Goal: Information Seeking & Learning: Learn about a topic

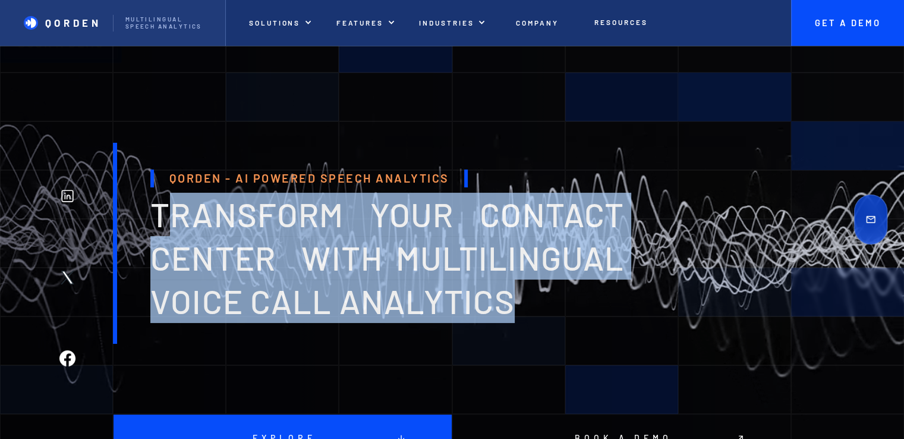
drag, startPoint x: 162, startPoint y: 216, endPoint x: 555, endPoint y: 288, distance: 398.9
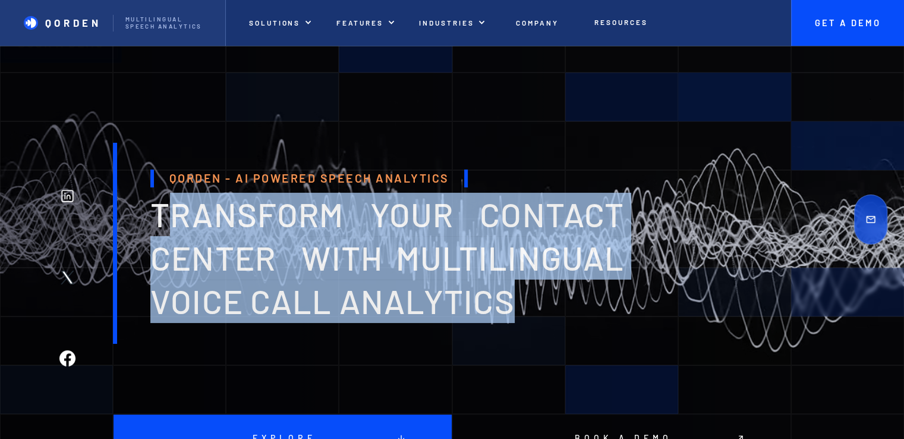
click at [555, 288] on h1 "transform your contact center with multilingual voice Call analytics" at bounding box center [387, 258] width 474 height 130
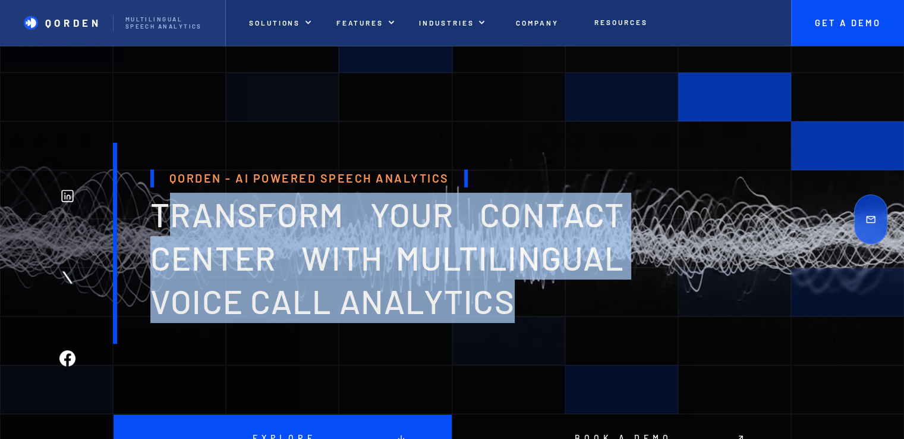
click at [553, 307] on h1 "transform your contact center with multilingual voice Call analytics" at bounding box center [387, 258] width 474 height 130
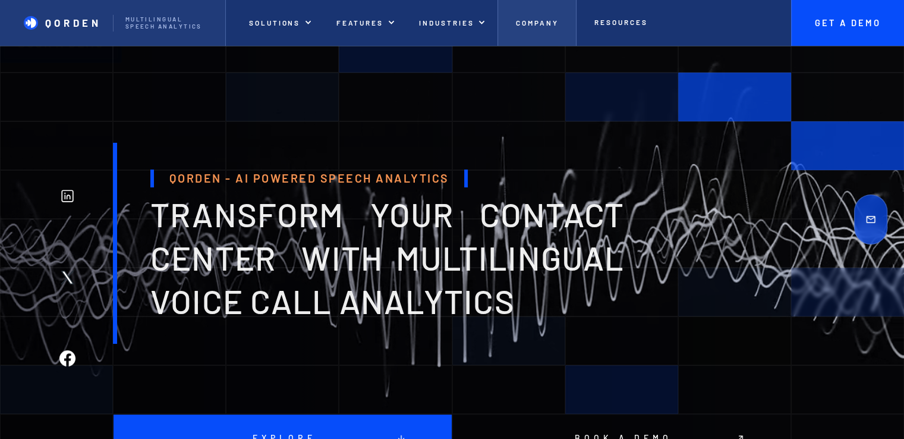
click at [524, 32] on link "Company" at bounding box center [537, 23] width 78 height 46
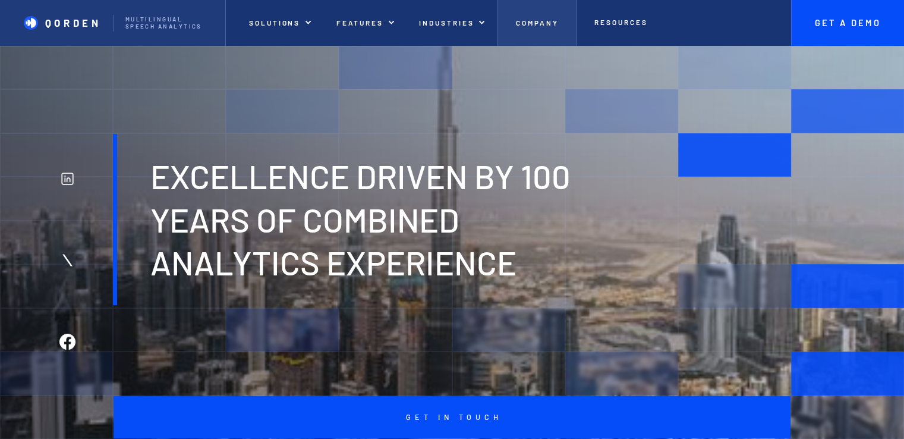
click at [545, 17] on link "Company" at bounding box center [537, 23] width 78 height 46
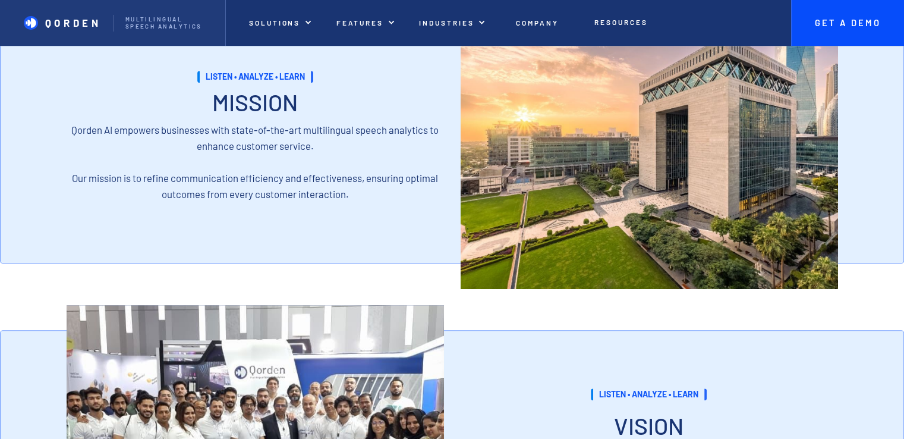
scroll to position [833, 0]
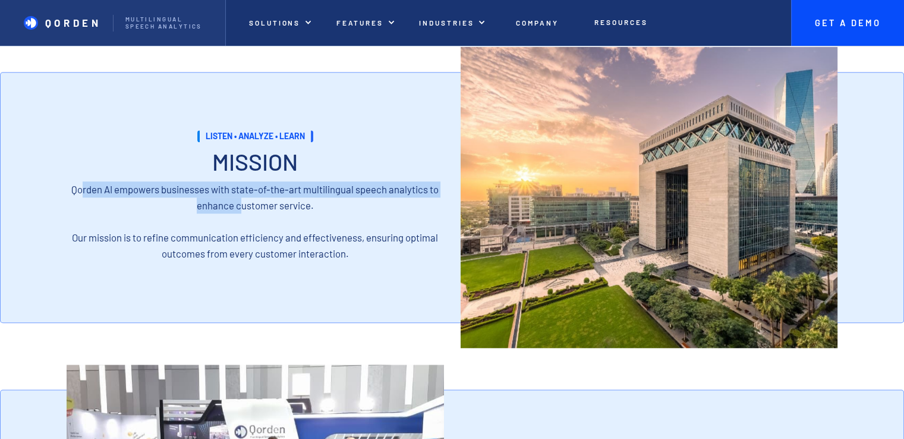
drag, startPoint x: 82, startPoint y: 193, endPoint x: 241, endPoint y: 212, distance: 160.5
click at [241, 212] on p "Qorden AI empowers businesses with state-of-the-art multilingual speech analyti…" at bounding box center [256, 221] width 378 height 80
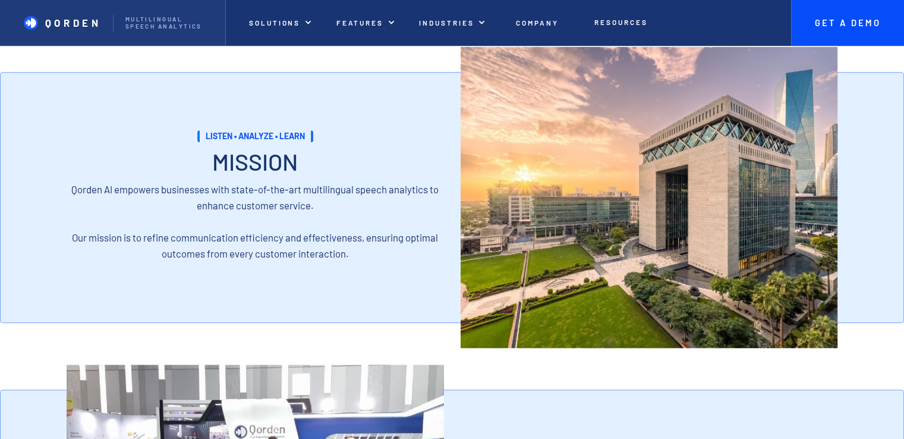
click at [280, 233] on p "Qorden AI empowers businesses with state-of-the-art multilingual speech analyti…" at bounding box center [256, 221] width 378 height 80
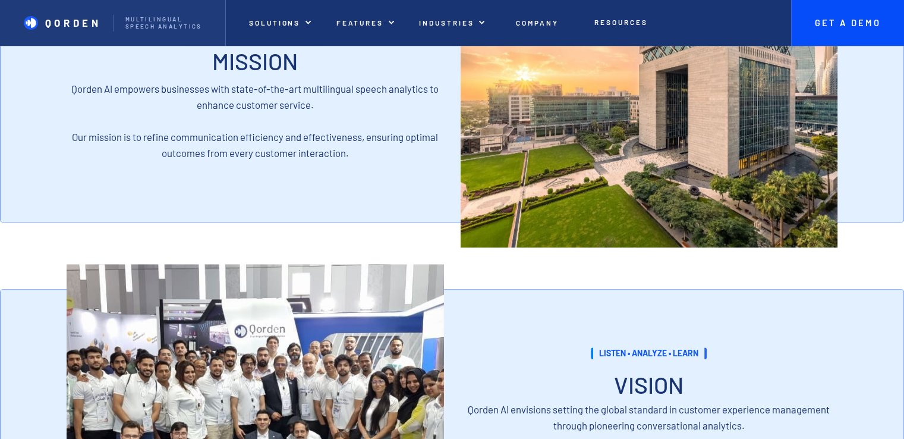
scroll to position [1070, 0]
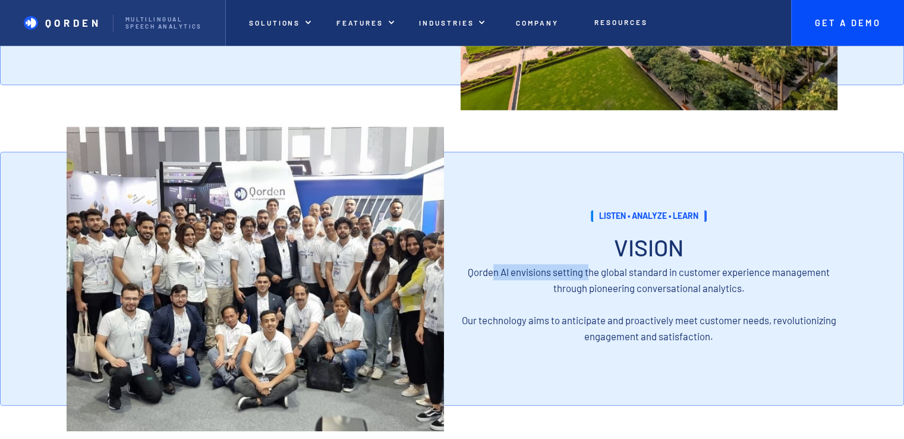
drag, startPoint x: 568, startPoint y: 276, endPoint x: 592, endPoint y: 277, distance: 23.2
click at [590, 277] on p "Qorden AI envisions setting the global standard in customer experience manageme…" at bounding box center [650, 304] width 378 height 80
click at [639, 277] on p "Qorden AI envisions setting the global standard in customer experience manageme…" at bounding box center [650, 304] width 378 height 80
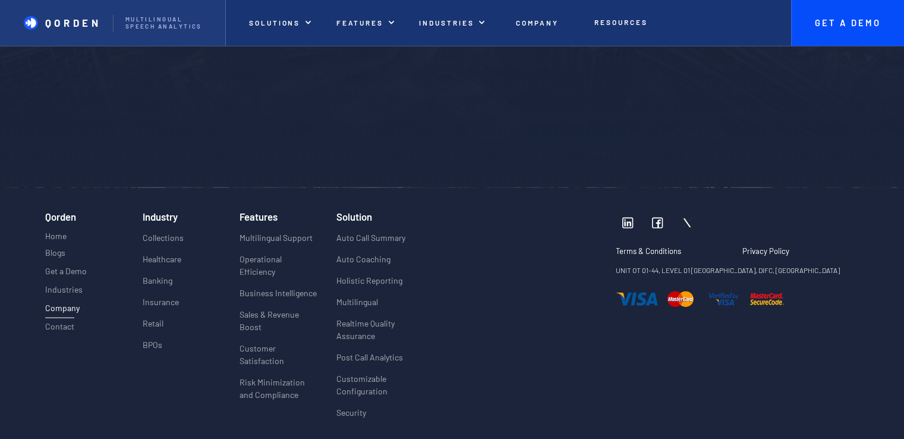
scroll to position [2795, 0]
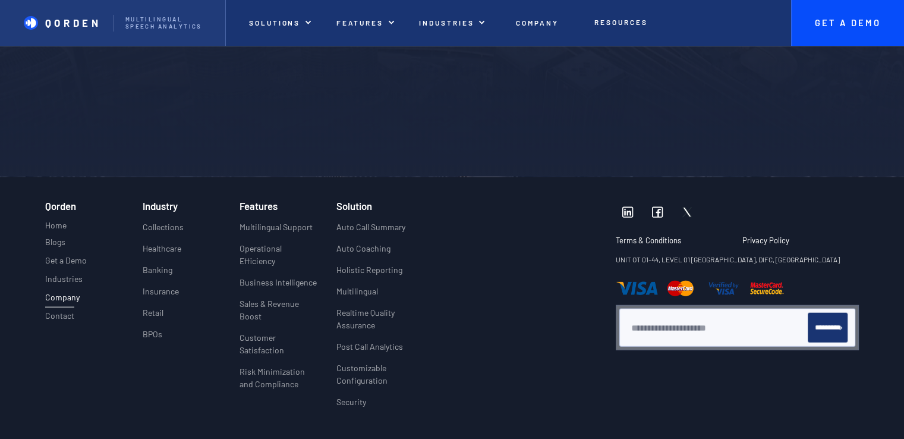
drag, startPoint x: 632, startPoint y: 278, endPoint x: 719, endPoint y: 276, distance: 87.4
click at [719, 276] on div "Terms & Conditions Privacy Policy Privacy Policy Terms & Conditions Privacy Pol…" at bounding box center [737, 308] width 243 height 216
click at [740, 266] on p "UNIT OT 01-44, LEVEL 01 [GEOGRAPHIC_DATA], DIFC, [GEOGRAPHIC_DATA]" at bounding box center [737, 259] width 243 height 12
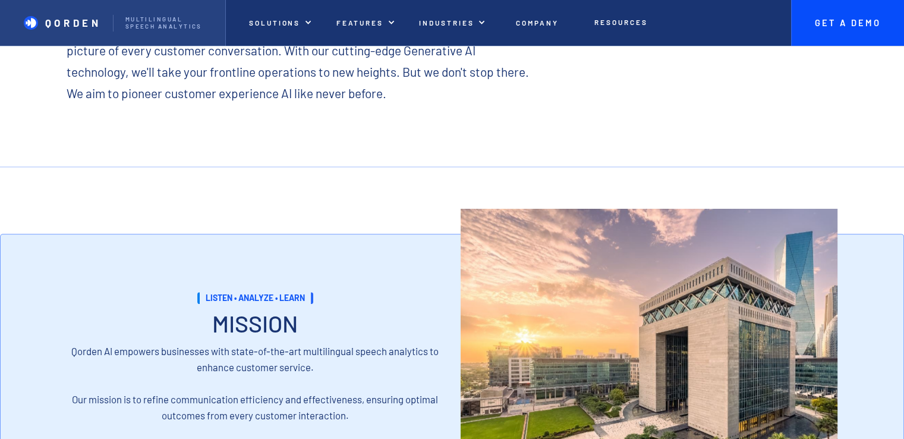
scroll to position [0, 0]
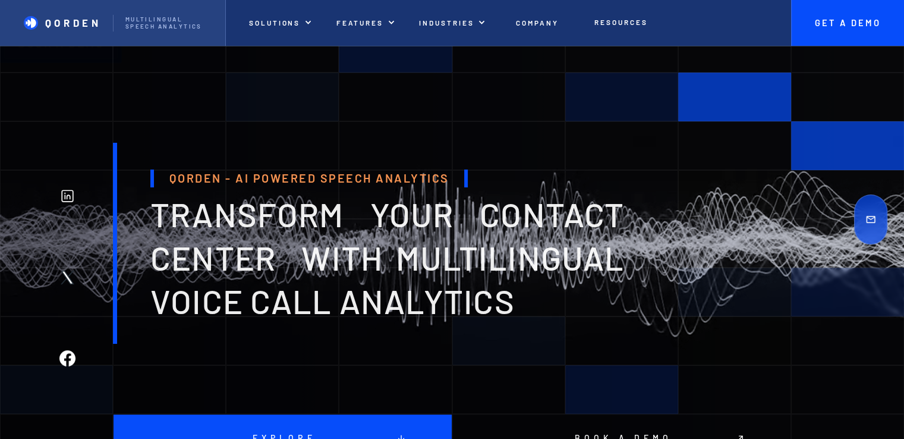
drag, startPoint x: 64, startPoint y: 24, endPoint x: 26, endPoint y: 21, distance: 37.6
